Goal: Find specific page/section

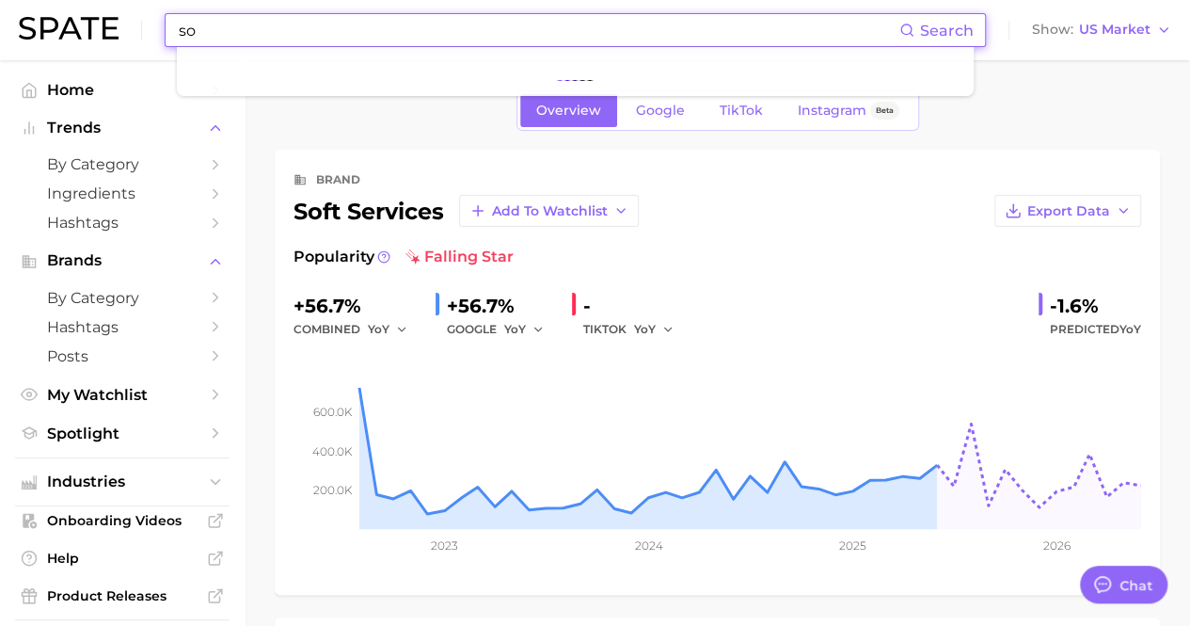
type input "s"
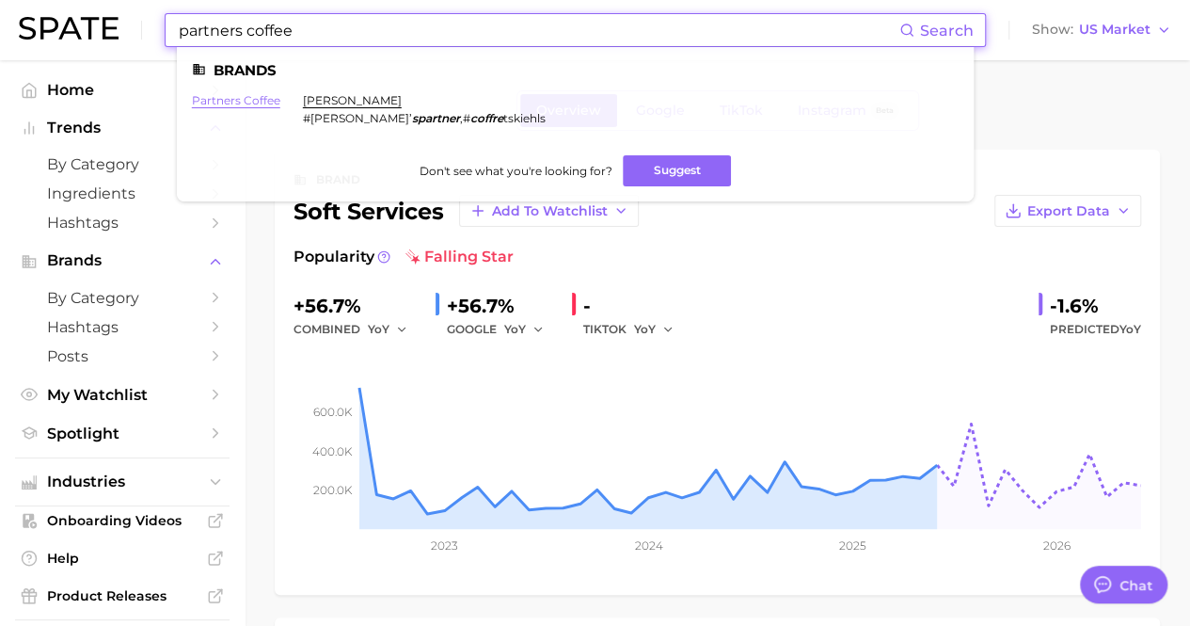
click at [213, 100] on link "partners coffee" at bounding box center [236, 100] width 88 height 14
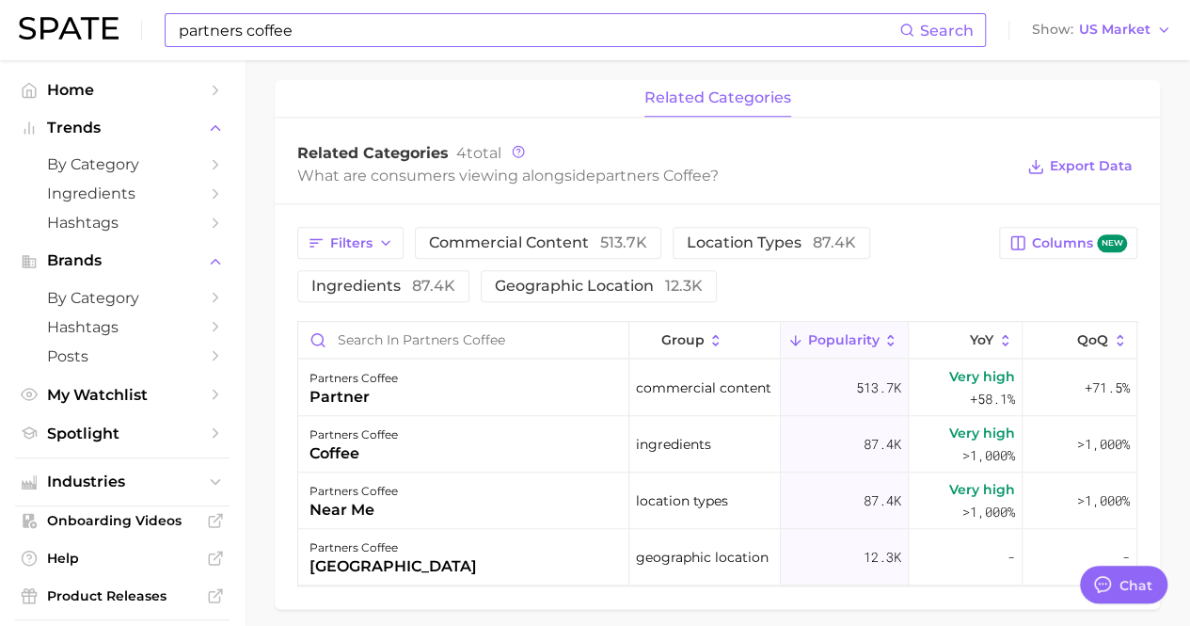
scroll to position [828, 0]
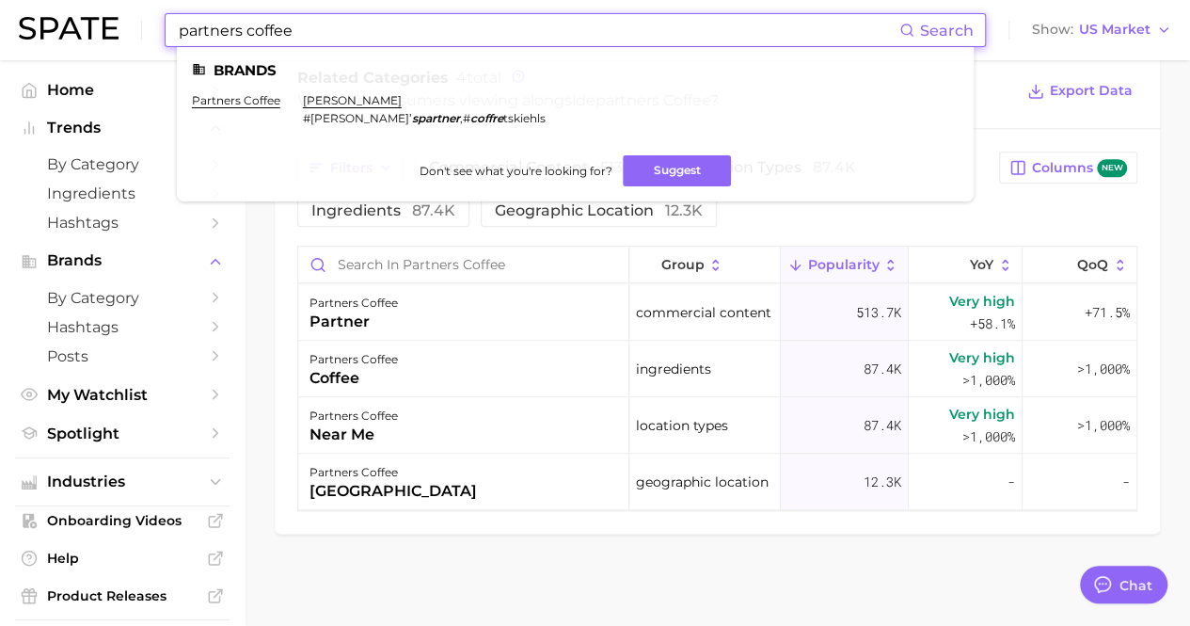
click at [268, 40] on input "partners coffee" at bounding box center [538, 30] width 723 height 32
click at [265, 40] on input "partners coffee" at bounding box center [538, 30] width 723 height 32
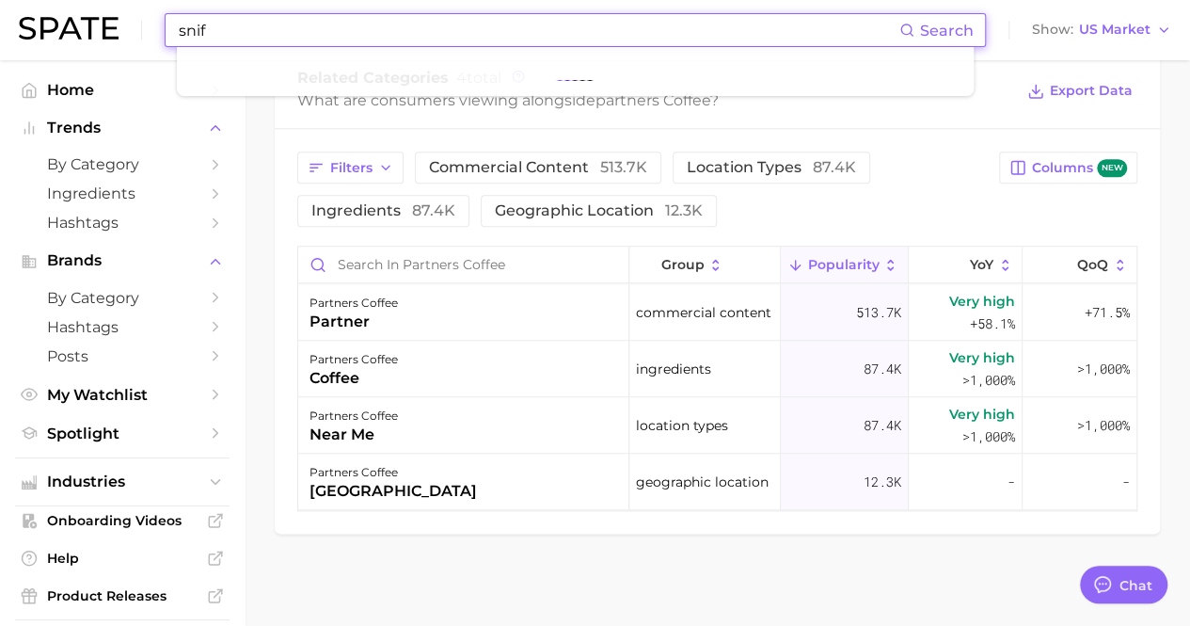
type input "snif"
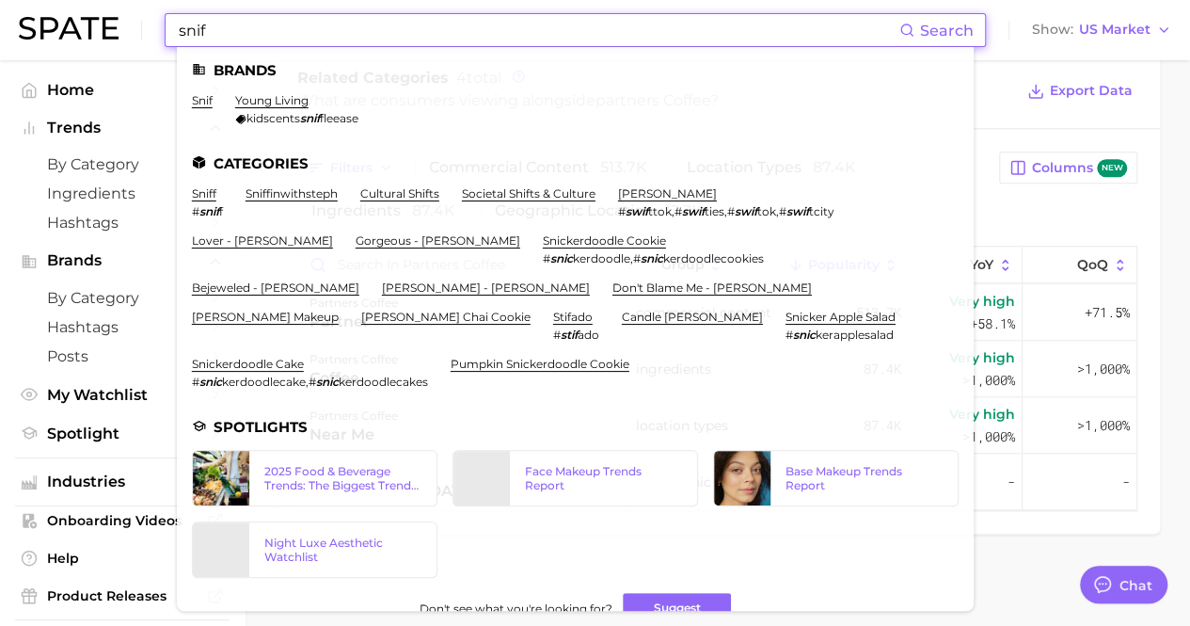
click at [197, 108] on li "snif" at bounding box center [202, 109] width 21 height 32
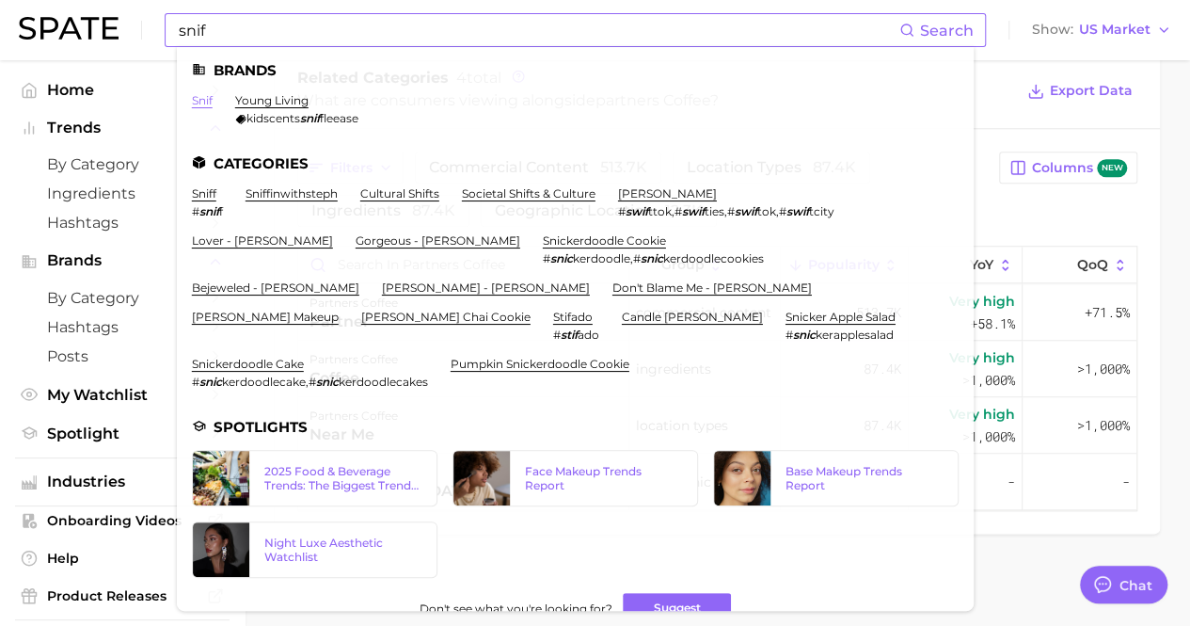
click at [206, 104] on link "snif" at bounding box center [202, 100] width 21 height 14
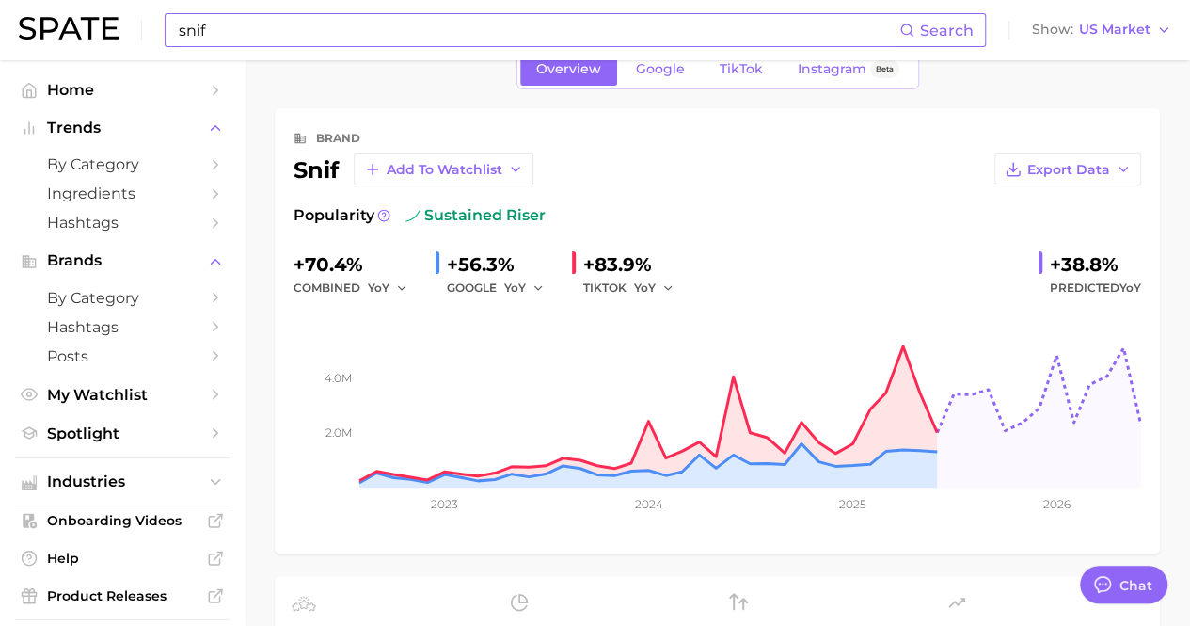
scroll to position [42, 0]
